Goal: Task Accomplishment & Management: Use online tool/utility

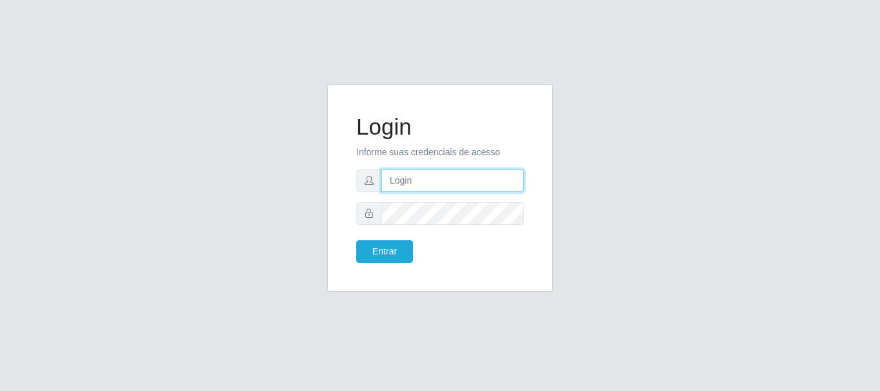
click at [427, 186] on input "text" at bounding box center [452, 180] width 142 height 23
type input "r"
type input "ritaiwof@B5"
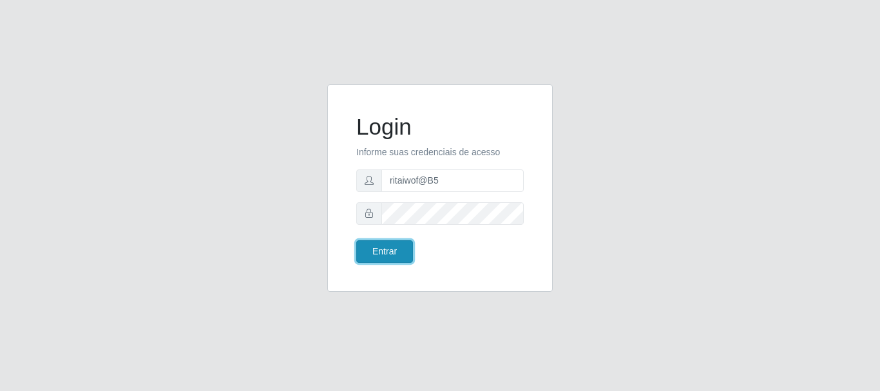
click at [392, 255] on button "Entrar" at bounding box center [384, 251] width 57 height 23
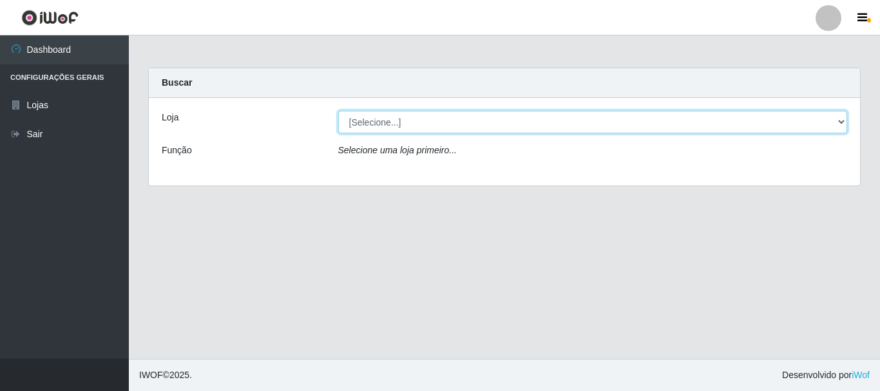
click at [833, 121] on select "[Selecione...] Bemais Supermercados - B5 Anatólia" at bounding box center [593, 122] width 510 height 23
select select "405"
click at [338, 111] on select "[Selecione...] Bemais Supermercados - B5 Anatólia" at bounding box center [593, 122] width 510 height 23
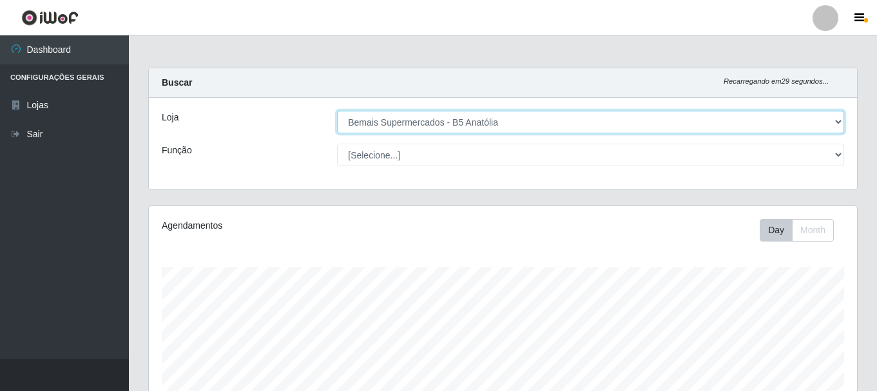
scroll to position [267, 708]
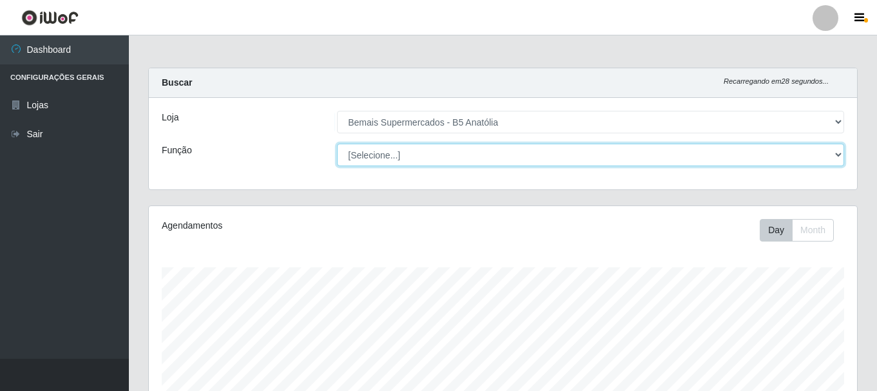
drag, startPoint x: 833, startPoint y: 155, endPoint x: 821, endPoint y: 164, distance: 14.8
click at [833, 155] on select "[Selecione...] ASG ASG + ASG ++ Auxiliar de Estacionamento Auxiliar de Estacion…" at bounding box center [590, 155] width 507 height 23
select select "82"
click at [337, 144] on select "[Selecione...] ASG ASG + ASG ++ Auxiliar de Estacionamento Auxiliar de Estacion…" at bounding box center [590, 155] width 507 height 23
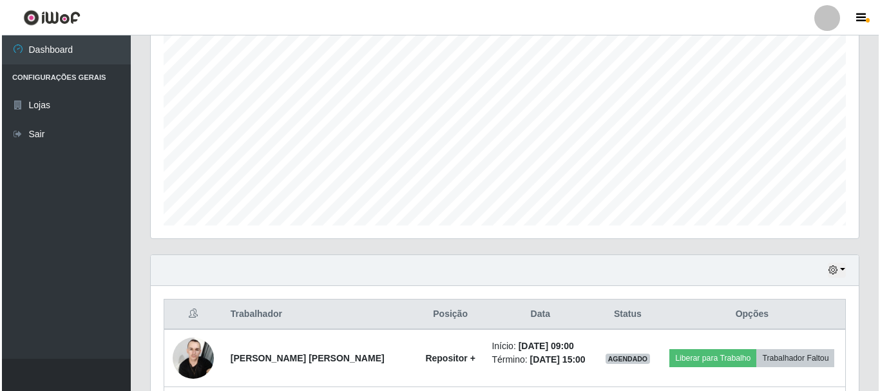
scroll to position [350, 0]
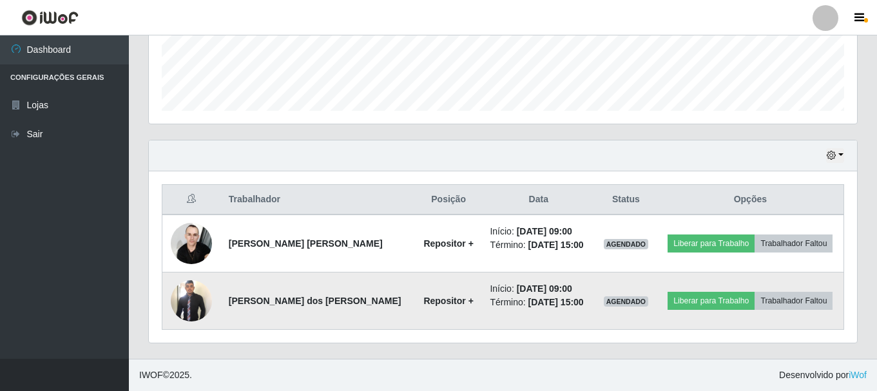
click at [187, 303] on img at bounding box center [191, 300] width 41 height 44
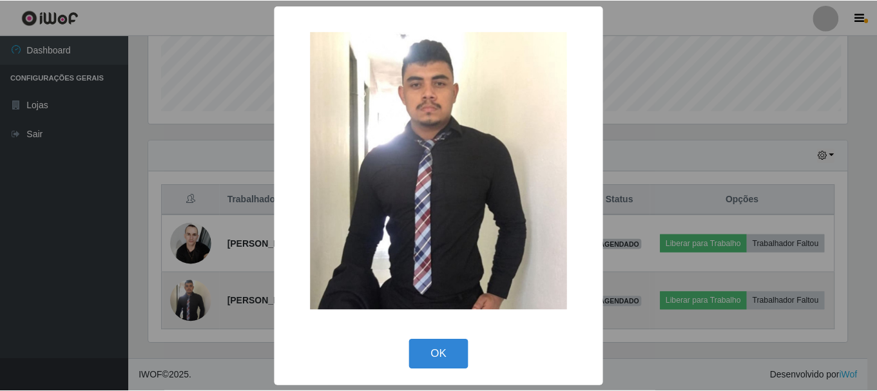
scroll to position [267, 701]
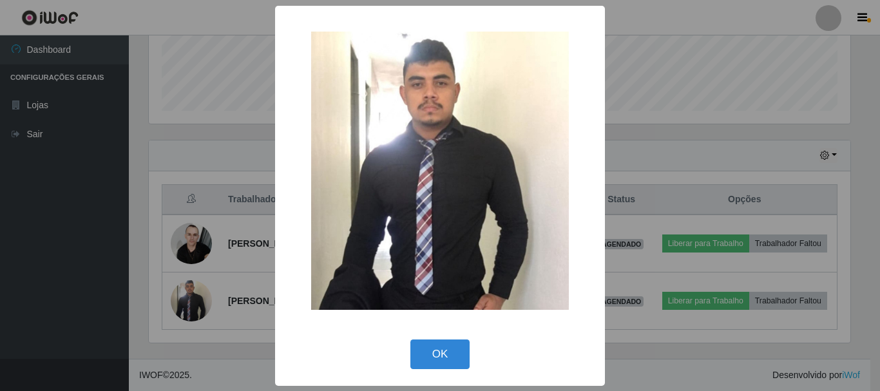
click at [653, 160] on div "× OK Cancel" at bounding box center [440, 195] width 880 height 391
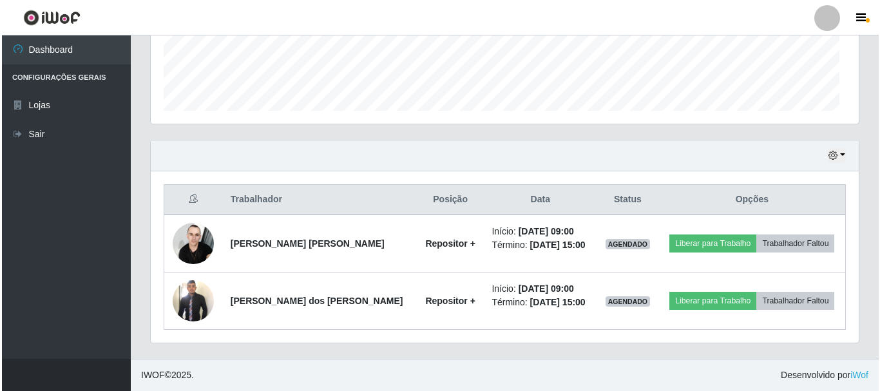
scroll to position [267, 708]
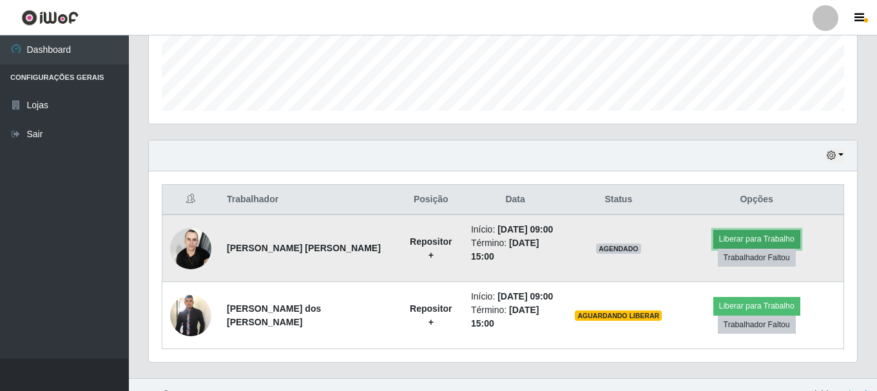
click at [729, 238] on button "Liberar para Trabalho" at bounding box center [756, 239] width 87 height 18
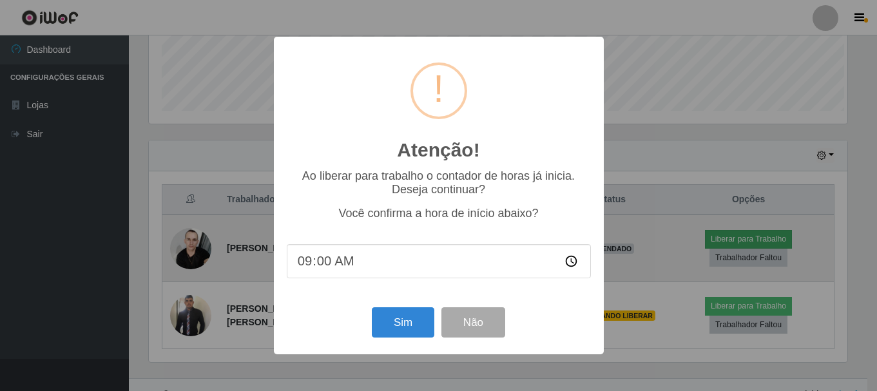
scroll to position [267, 701]
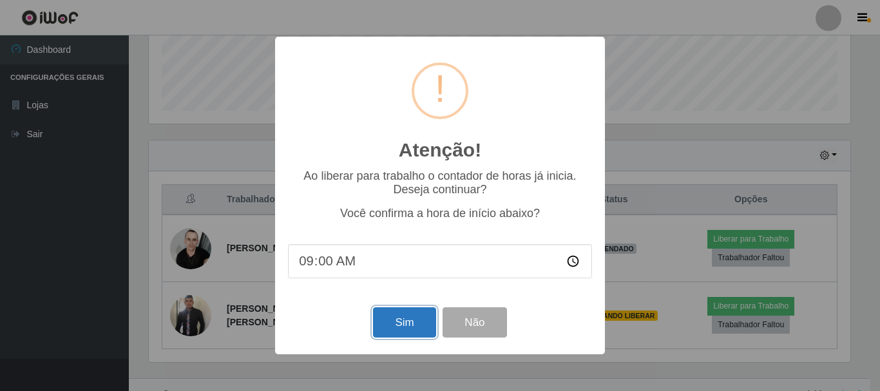
click at [399, 327] on button "Sim" at bounding box center [404, 322] width 62 height 30
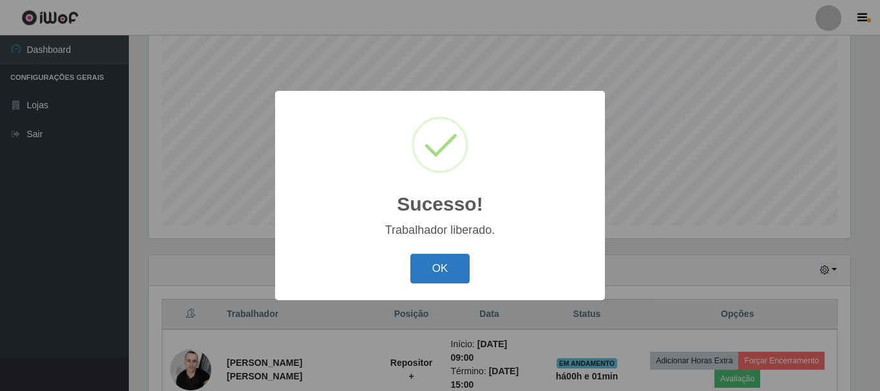
click at [438, 267] on button "OK" at bounding box center [440, 269] width 60 height 30
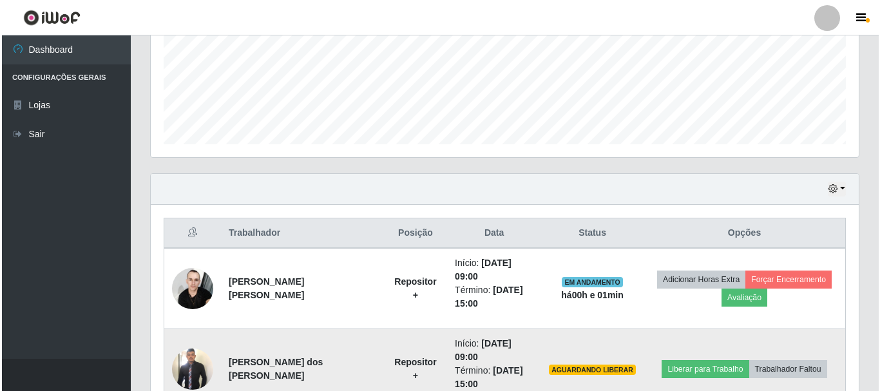
scroll to position [369, 0]
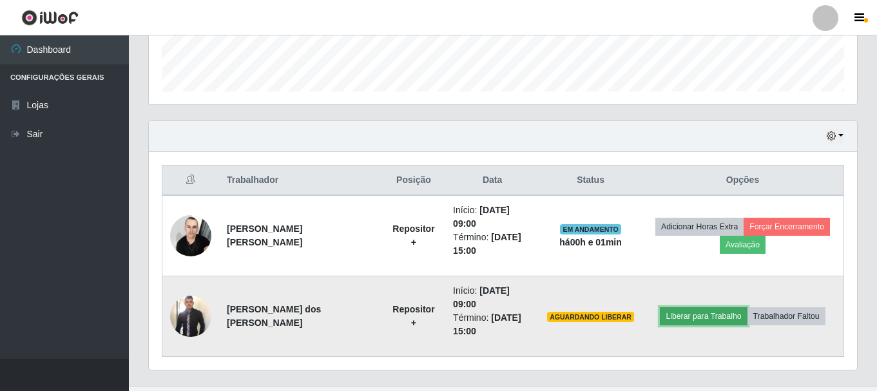
click at [691, 307] on button "Liberar para Trabalho" at bounding box center [703, 316] width 87 height 18
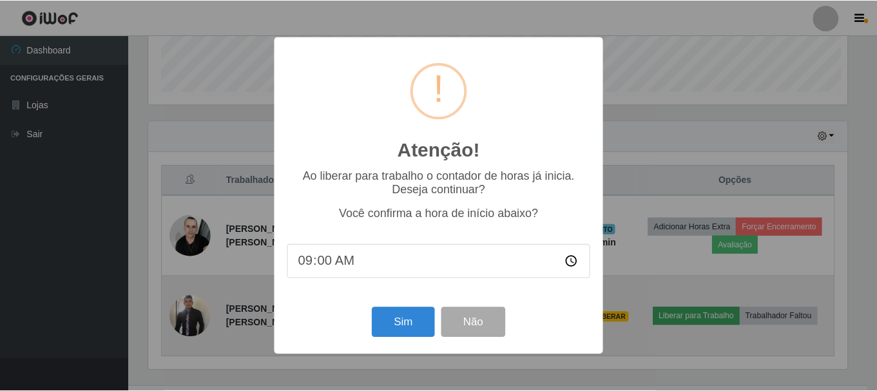
scroll to position [267, 701]
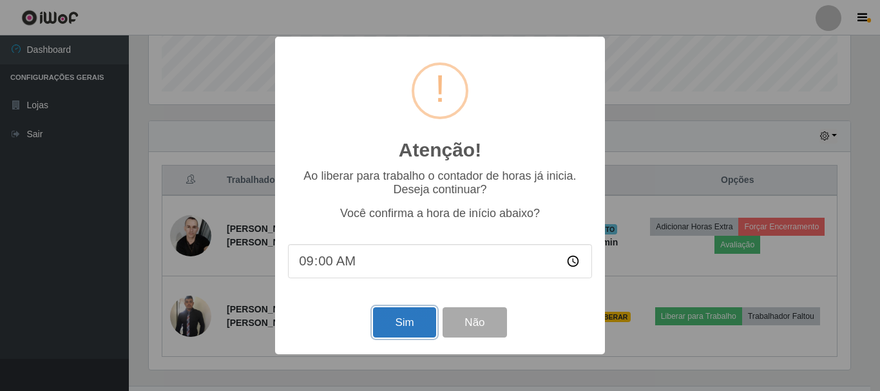
click at [408, 327] on button "Sim" at bounding box center [404, 322] width 62 height 30
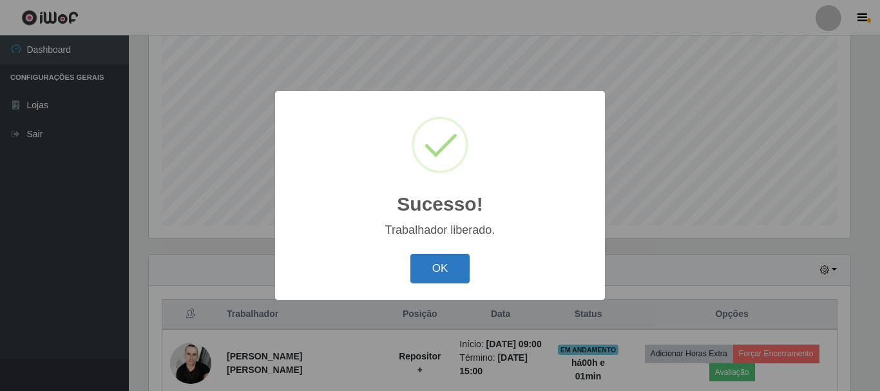
click at [439, 275] on button "OK" at bounding box center [440, 269] width 60 height 30
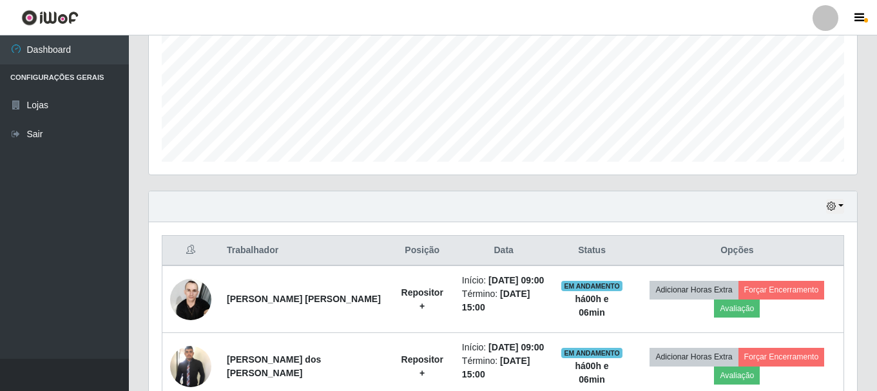
scroll to position [0, 0]
